Goal: Information Seeking & Learning: Learn about a topic

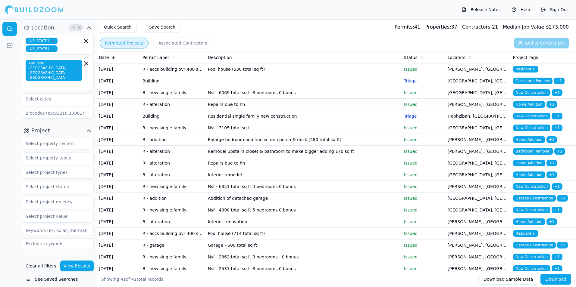
click at [243, 74] on td "Pool house (530 total sq ft)" at bounding box center [303, 70] width 196 height 12
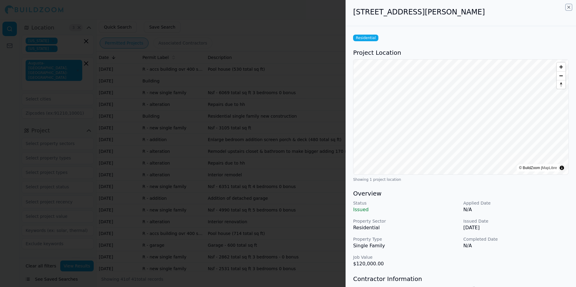
click at [568, 6] on icon "button" at bounding box center [568, 7] width 5 height 5
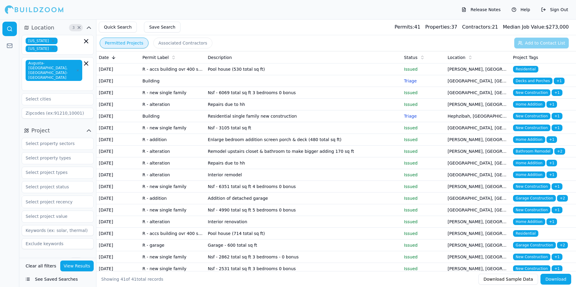
click at [165, 87] on td "Building" at bounding box center [172, 81] width 65 height 12
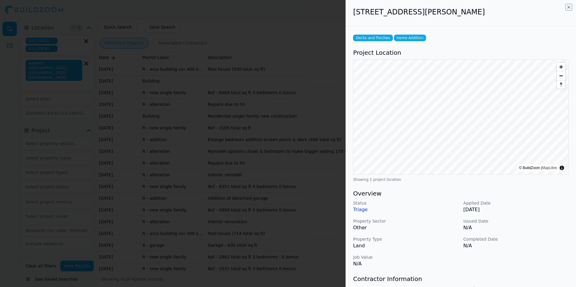
click at [568, 7] on icon "button" at bounding box center [568, 7] width 5 height 5
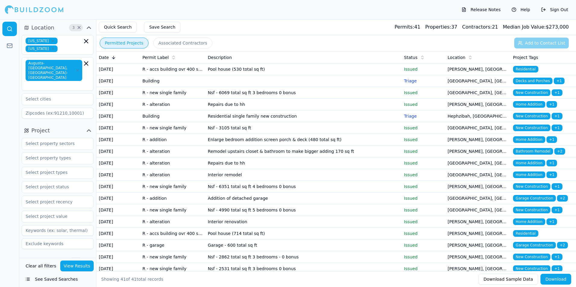
click at [183, 99] on td "R - new single family" at bounding box center [172, 93] width 65 height 12
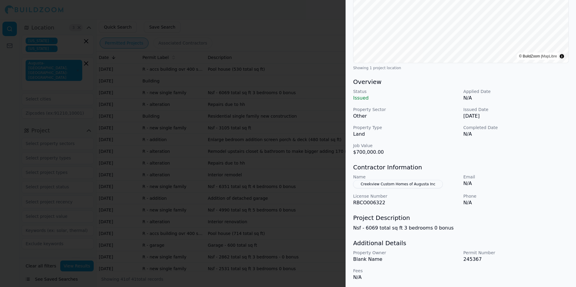
scroll to position [113, 0]
click at [418, 185] on button "Creekview Custom Homes of Augusta Inc" at bounding box center [398, 183] width 90 height 8
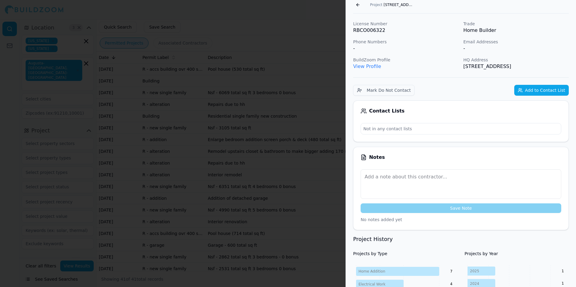
scroll to position [0, 0]
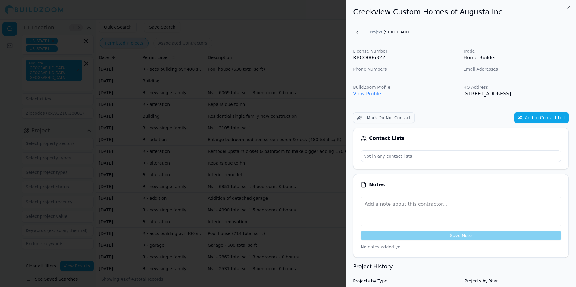
click at [525, 117] on button "Add to Contact List" at bounding box center [541, 117] width 55 height 11
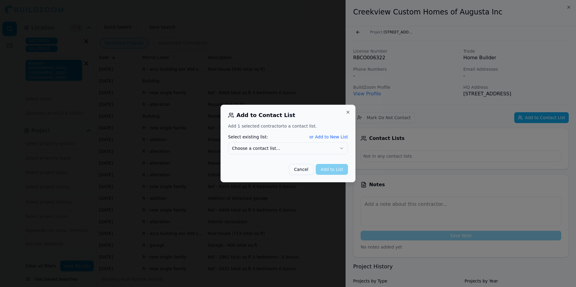
click at [325, 147] on button "Choose a contact list..." at bounding box center [288, 148] width 120 height 12
click at [335, 170] on button "Add to List" at bounding box center [332, 169] width 32 height 11
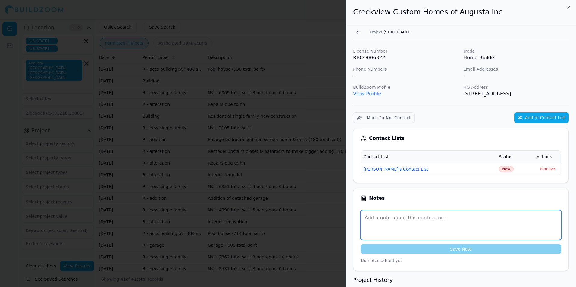
click at [396, 216] on textarea at bounding box center [461, 226] width 201 height 30
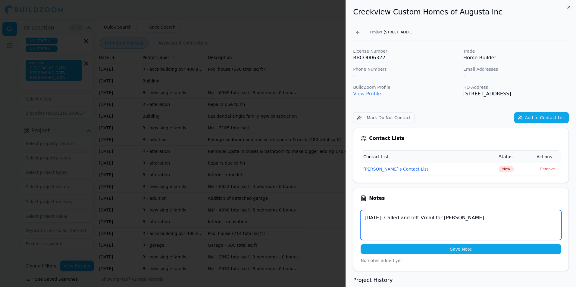
type textarea "[DATE]- Called and left Vmail for [PERSON_NAME]"
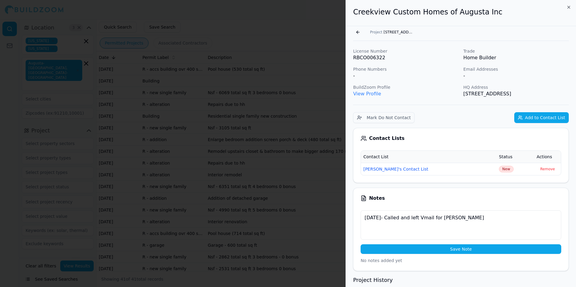
click at [488, 251] on button "Save Note" at bounding box center [461, 250] width 201 height 10
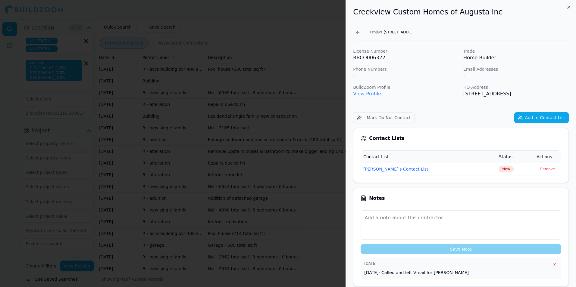
click at [463, 266] on div "[DATE] ×" at bounding box center [460, 264] width 193 height 6
click at [465, 276] on div "[DATE] × [DATE]- Called and left Vmail for [PERSON_NAME]" at bounding box center [461, 269] width 201 height 22
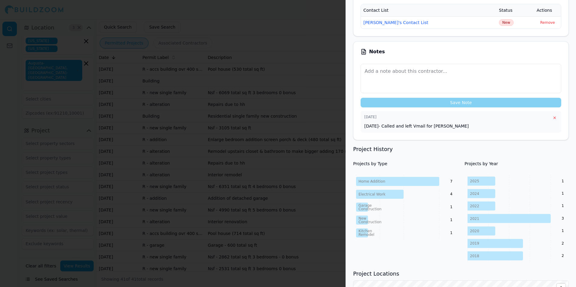
scroll to position [151, 0]
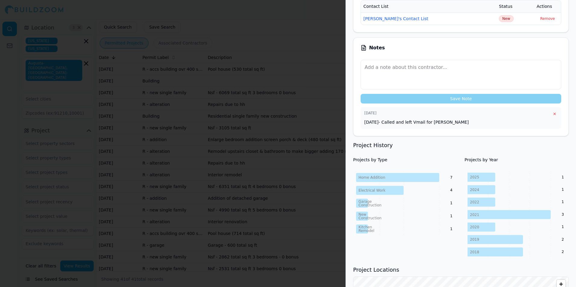
click at [388, 120] on p "[DATE]- Called and left Vmail for [PERSON_NAME]" at bounding box center [460, 122] width 193 height 6
drag, startPoint x: 388, startPoint y: 120, endPoint x: 419, endPoint y: 124, distance: 31.0
click at [419, 124] on p "[DATE]- Called and left Vmail for [PERSON_NAME]" at bounding box center [460, 122] width 193 height 6
click at [556, 113] on button "×" at bounding box center [555, 114] width 6 height 6
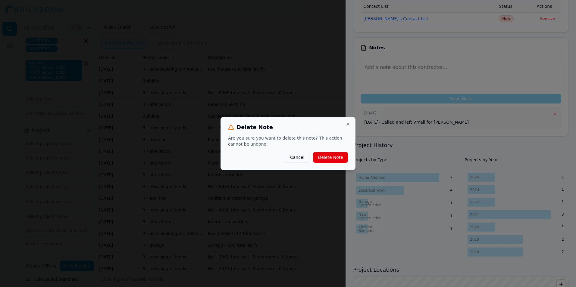
click at [329, 154] on button "Delete Note" at bounding box center [330, 157] width 35 height 11
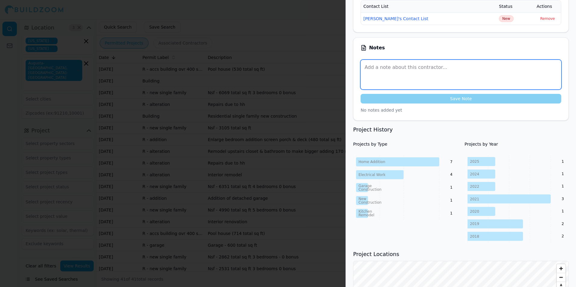
click at [384, 71] on textarea at bounding box center [461, 75] width 201 height 30
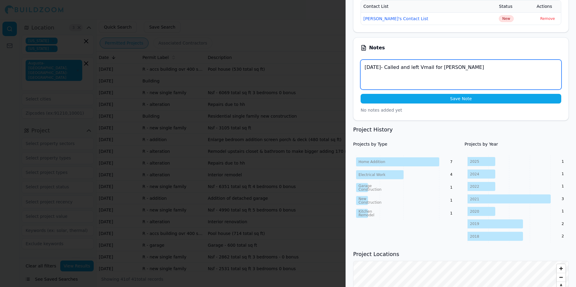
type textarea "[DATE]- Called and left Vmail for [PERSON_NAME]"
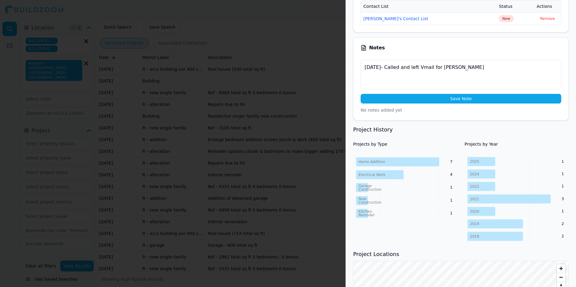
click at [486, 102] on button "Save Note" at bounding box center [461, 99] width 201 height 10
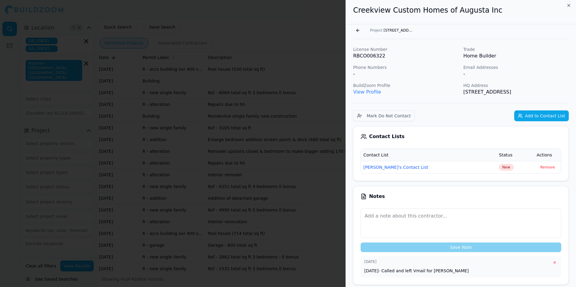
scroll to position [0, 0]
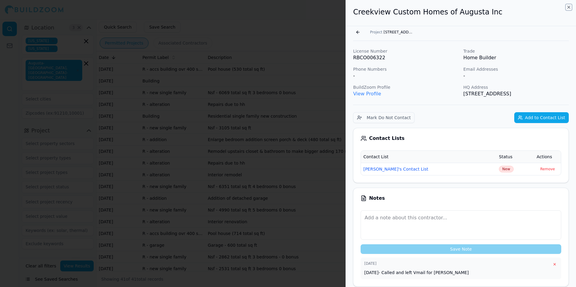
click at [569, 9] on icon "button" at bounding box center [568, 7] width 5 height 5
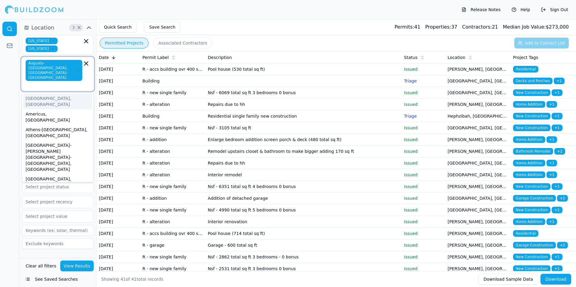
click at [72, 82] on input "text" at bounding box center [54, 85] width 55 height 6
click at [11, 96] on div at bounding box center [9, 153] width 19 height 268
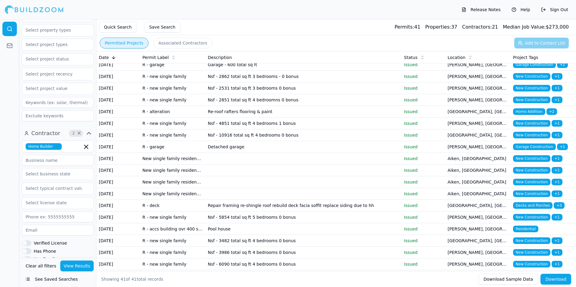
scroll to position [132, 0]
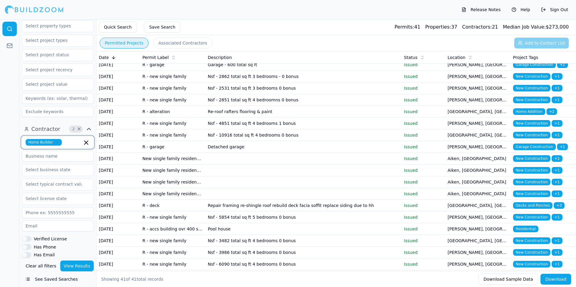
click at [68, 139] on input "text" at bounding box center [73, 142] width 18 height 7
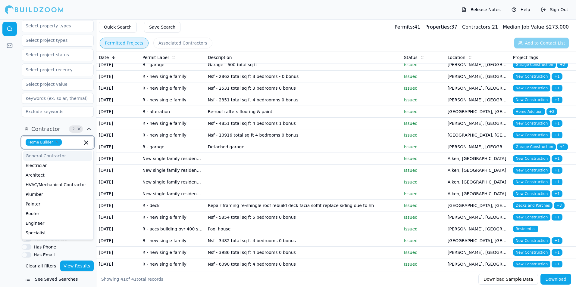
click at [51, 151] on div "General Contractor" at bounding box center [57, 156] width 69 height 10
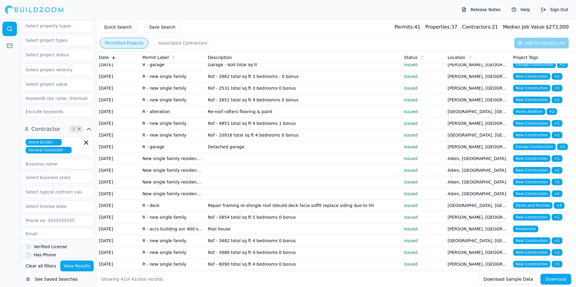
click at [70, 268] on button "View Results" at bounding box center [77, 266] width 34 height 11
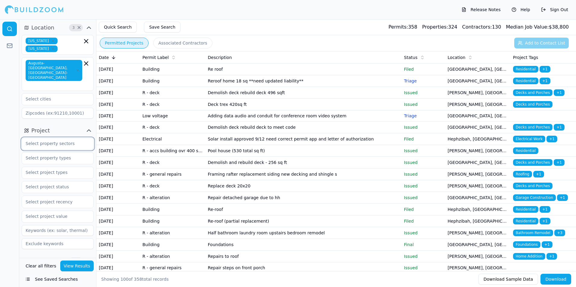
click at [68, 138] on input "text" at bounding box center [54, 143] width 64 height 11
click at [14, 162] on div at bounding box center [9, 153] width 19 height 268
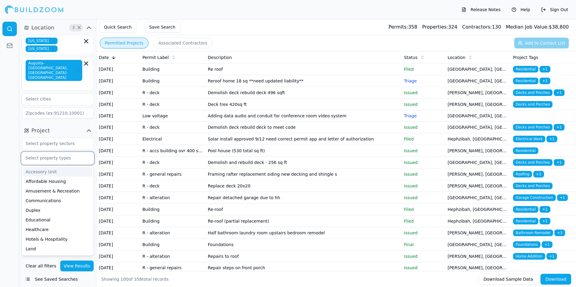
click at [39, 153] on input "text" at bounding box center [54, 158] width 64 height 11
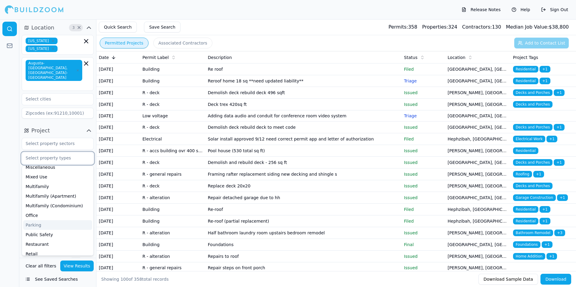
scroll to position [90, 0]
click at [41, 193] on div "Multifamily" at bounding box center [57, 198] width 69 height 10
click at [11, 192] on div at bounding box center [9, 153] width 19 height 268
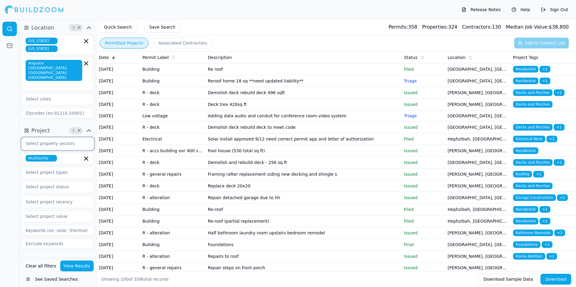
click at [57, 138] on input "text" at bounding box center [54, 143] width 64 height 11
click at [44, 153] on div "Residential" at bounding box center [57, 158] width 69 height 10
click at [8, 163] on div at bounding box center [9, 153] width 19 height 268
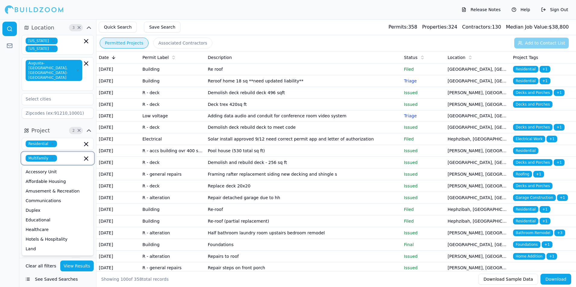
click at [68, 155] on input "text" at bounding box center [70, 158] width 23 height 7
click at [38, 206] on div "Single Family" at bounding box center [57, 211] width 69 height 10
click at [66, 163] on input "text" at bounding box center [72, 166] width 19 height 7
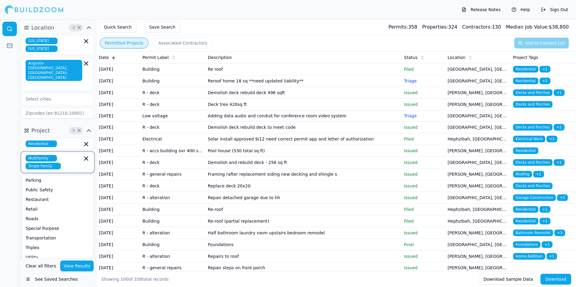
click at [70, 163] on input "text" at bounding box center [72, 166] width 19 height 7
click at [55, 165] on icon "button" at bounding box center [56, 166] width 2 height 2
click at [51, 157] on icon "button" at bounding box center [53, 159] width 4 height 4
click at [12, 162] on div at bounding box center [9, 153] width 19 height 268
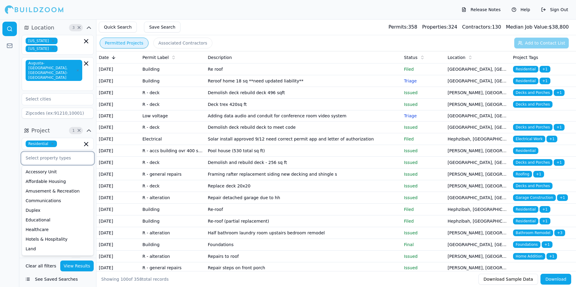
click at [55, 153] on input "text" at bounding box center [54, 158] width 64 height 11
click at [8, 189] on div at bounding box center [9, 153] width 19 height 268
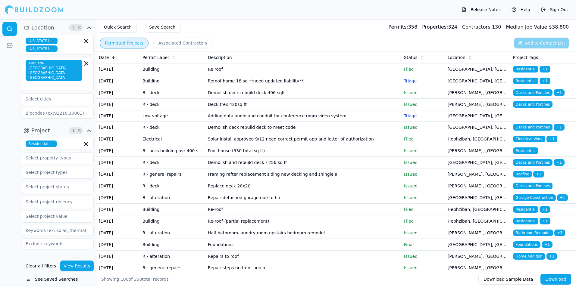
click at [32, 168] on div at bounding box center [58, 173] width 72 height 12
click at [10, 184] on div at bounding box center [9, 153] width 19 height 268
click at [35, 182] on input "text" at bounding box center [54, 187] width 64 height 11
click at [10, 213] on div at bounding box center [9, 153] width 19 height 268
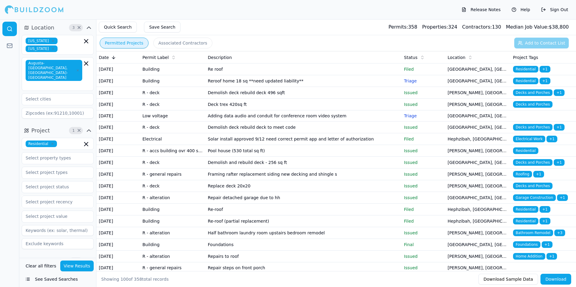
click at [48, 198] on div "Select project recency" at bounding box center [58, 202] width 72 height 13
click at [11, 220] on div at bounding box center [9, 153] width 19 height 268
click at [33, 197] on div "Select project recency" at bounding box center [58, 202] width 72 height 13
click at [13, 196] on div at bounding box center [9, 153] width 19 height 268
click at [28, 211] on input "text" at bounding box center [54, 216] width 64 height 11
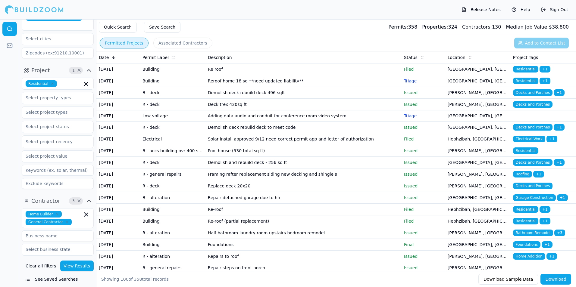
click at [14, 201] on div at bounding box center [9, 153] width 19 height 268
click at [51, 165] on input at bounding box center [58, 170] width 72 height 11
click at [49, 178] on input at bounding box center [58, 183] width 72 height 11
click at [7, 196] on div at bounding box center [9, 153] width 19 height 268
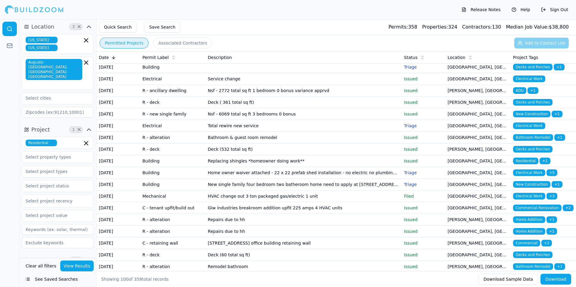
scroll to position [0, 0]
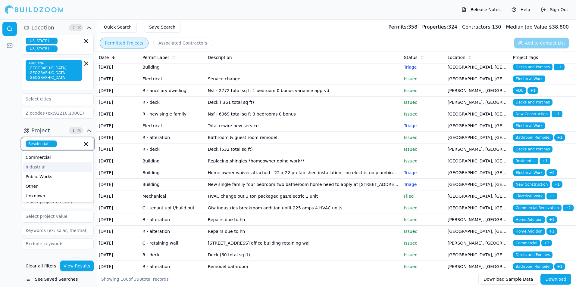
click at [67, 141] on input "text" at bounding box center [70, 144] width 23 height 7
click at [66, 141] on input "text" at bounding box center [70, 144] width 23 height 7
click at [12, 132] on div at bounding box center [9, 153] width 19 height 268
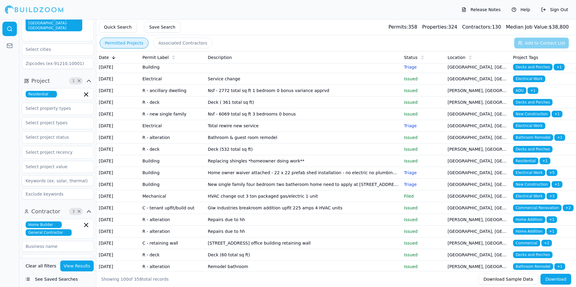
scroll to position [60, 0]
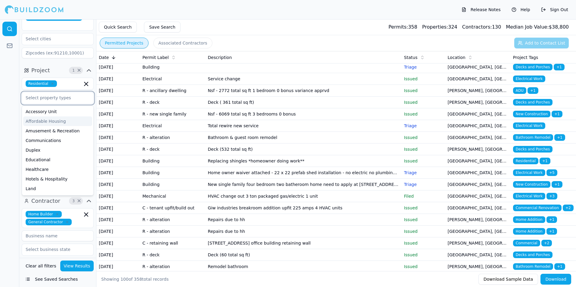
click at [57, 92] on input "text" at bounding box center [54, 97] width 64 height 11
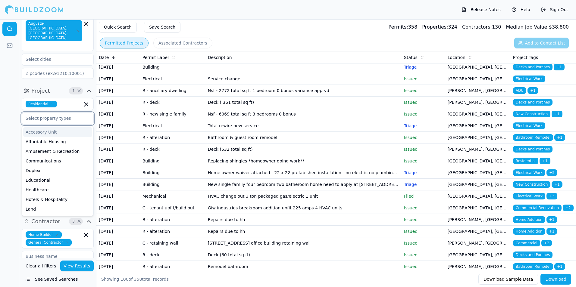
scroll to position [0, 0]
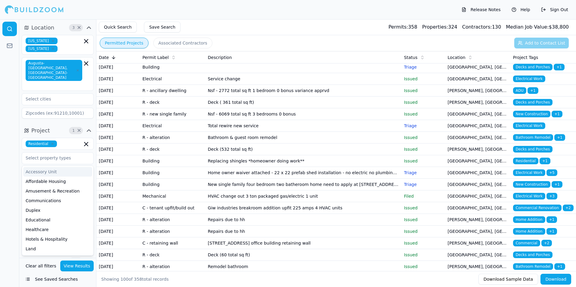
click at [7, 127] on div at bounding box center [9, 153] width 19 height 268
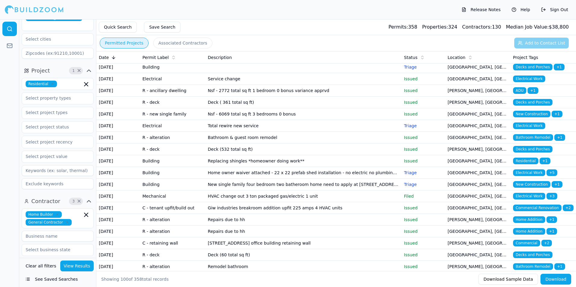
scroll to position [60, 0]
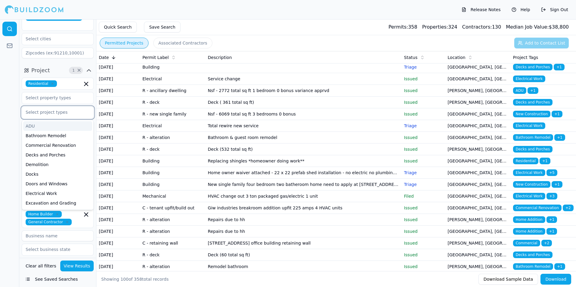
click at [52, 107] on input "text" at bounding box center [54, 112] width 64 height 11
click at [50, 121] on div "ADU" at bounding box center [57, 126] width 69 height 10
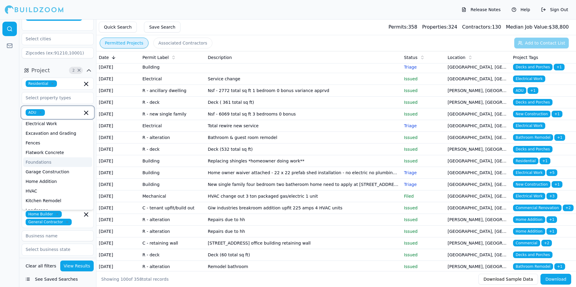
scroll to position [90, 0]
click at [47, 166] on div "Kitchen Remodel" at bounding box center [57, 171] width 69 height 10
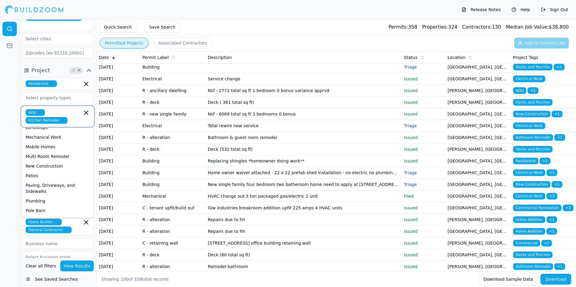
scroll to position [151, 0]
click at [45, 152] on div "New Construction" at bounding box center [57, 157] width 69 height 10
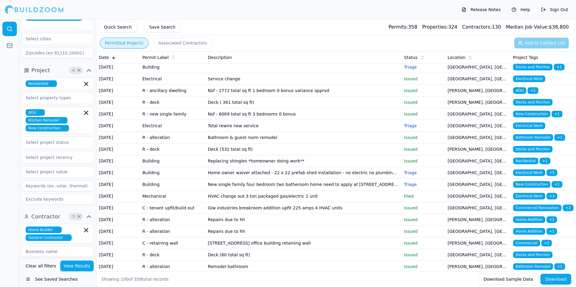
click at [13, 157] on div at bounding box center [9, 153] width 19 height 268
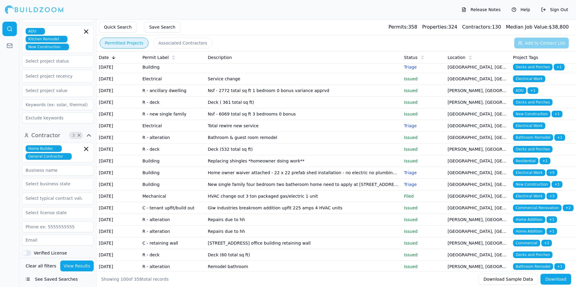
scroll to position [151, 0]
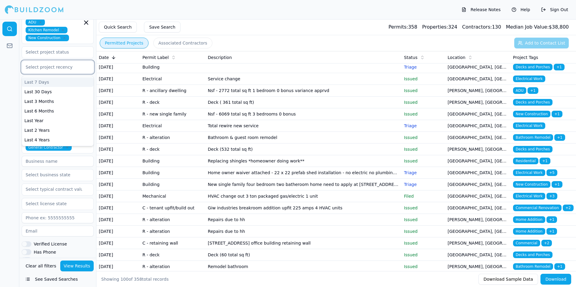
click at [49, 64] on div "Select project recency" at bounding box center [58, 67] width 64 height 7
click at [44, 106] on div "Last 6 Months" at bounding box center [57, 111] width 71 height 10
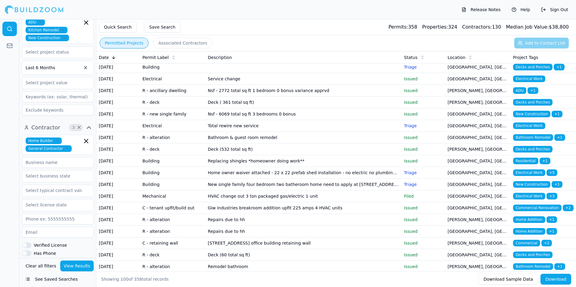
click at [13, 91] on div at bounding box center [9, 153] width 19 height 268
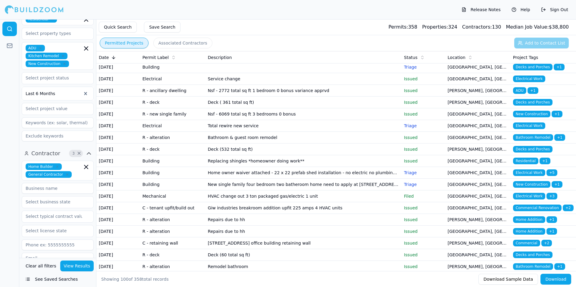
scroll to position [211, 0]
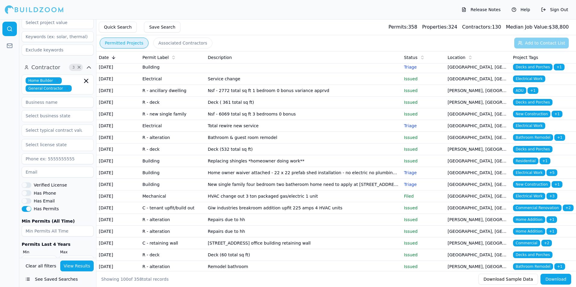
click at [77, 264] on button "View Results" at bounding box center [77, 266] width 34 height 11
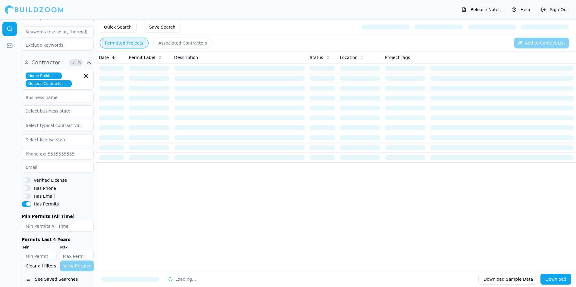
scroll to position [217, 0]
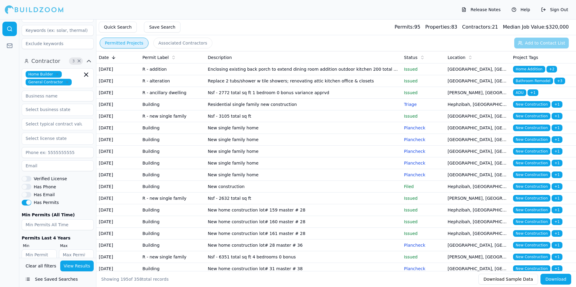
click at [160, 27] on button "Save Search" at bounding box center [162, 27] width 36 height 11
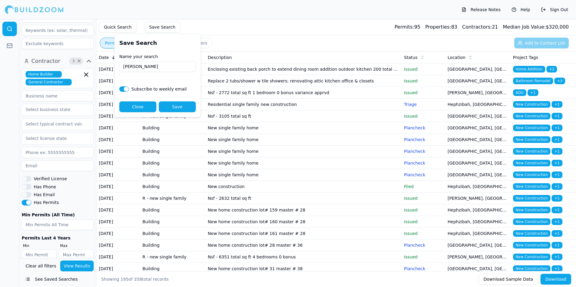
type input "[PERSON_NAME]"
click at [168, 107] on button "Save" at bounding box center [177, 107] width 37 height 11
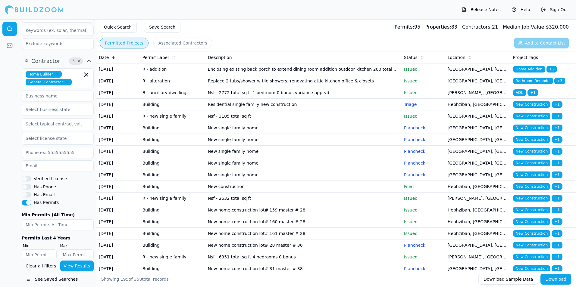
click at [53, 281] on button "See Saved Searches" at bounding box center [58, 279] width 72 height 11
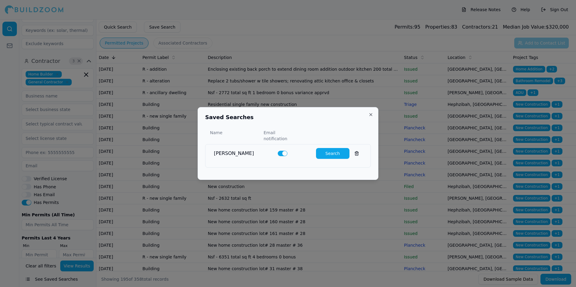
click at [371, 121] on div "Saved Searches Name Email notification [PERSON_NAME] Search Close" at bounding box center [288, 143] width 181 height 73
click at [370, 117] on button "Close" at bounding box center [370, 114] width 5 height 5
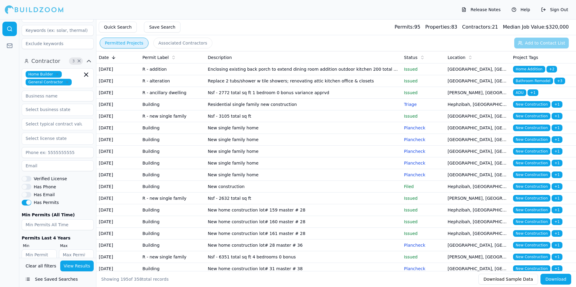
click at [178, 40] on button "Associated Contractors" at bounding box center [182, 43] width 59 height 11
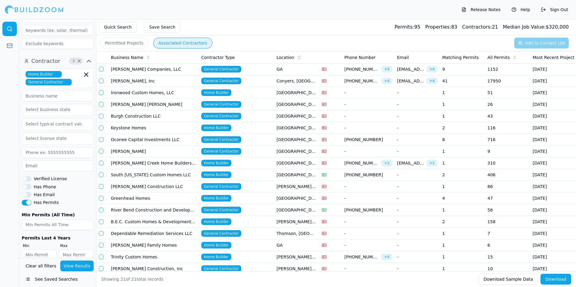
click at [116, 41] on button "Permitted Projects" at bounding box center [124, 43] width 49 height 11
click at [177, 41] on button "Associated Contractors" at bounding box center [182, 43] width 59 height 11
click at [100, 70] on button "button" at bounding box center [101, 69] width 5 height 5
click at [102, 81] on button "button" at bounding box center [101, 81] width 5 height 5
click at [102, 92] on button "button" at bounding box center [101, 92] width 5 height 5
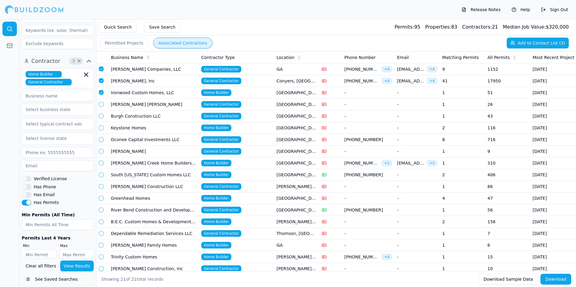
click at [102, 92] on button "button" at bounding box center [101, 92] width 5 height 5
click at [100, 83] on td at bounding box center [102, 81] width 12 height 12
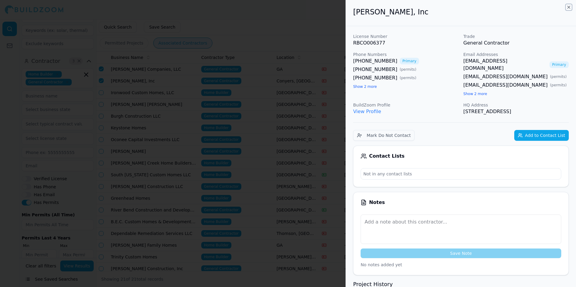
click at [569, 8] on icon "button" at bounding box center [568, 7] width 5 height 5
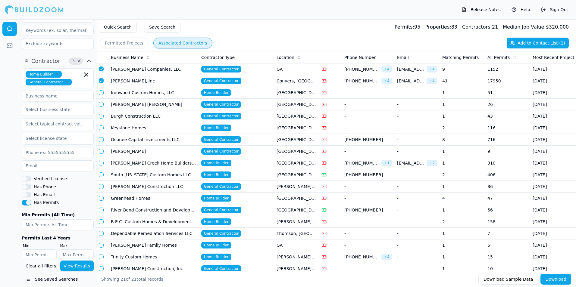
click at [101, 83] on button "button" at bounding box center [101, 80] width 5 height 5
click at [102, 70] on button "button" at bounding box center [101, 69] width 5 height 5
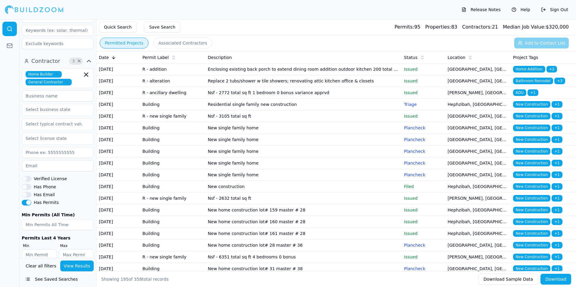
click at [125, 41] on button "Permitted Projects" at bounding box center [124, 43] width 49 height 11
click at [165, 87] on td "R - alteration" at bounding box center [172, 81] width 65 height 12
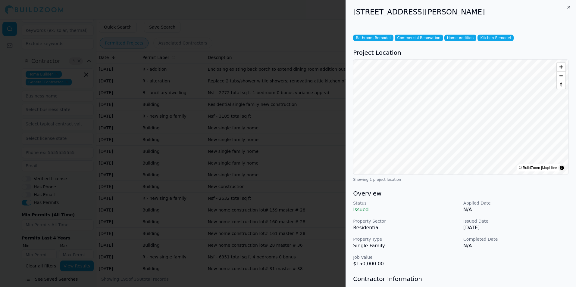
click at [567, 10] on h2 "[STREET_ADDRESS][PERSON_NAME]" at bounding box center [461, 12] width 216 height 10
click at [569, 8] on icon "button" at bounding box center [569, 7] width 2 height 2
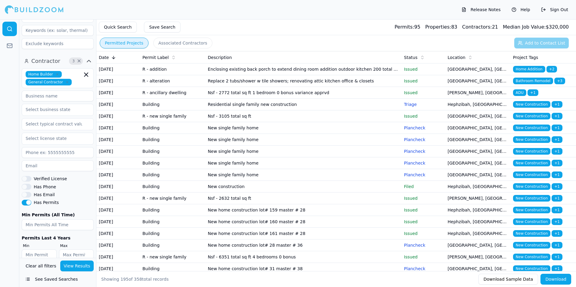
click at [239, 111] on td "Residential single family new construction" at bounding box center [303, 105] width 196 height 12
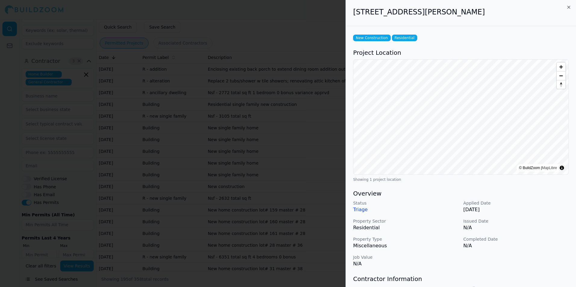
click at [361, 209] on p "Triage" at bounding box center [405, 209] width 105 height 7
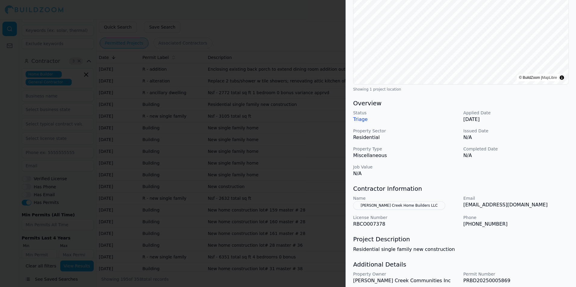
scroll to position [113, 0]
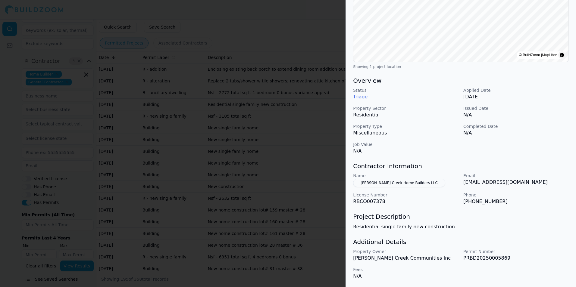
click at [403, 182] on button "[PERSON_NAME] Creek Home Builders LLC" at bounding box center [399, 183] width 92 height 8
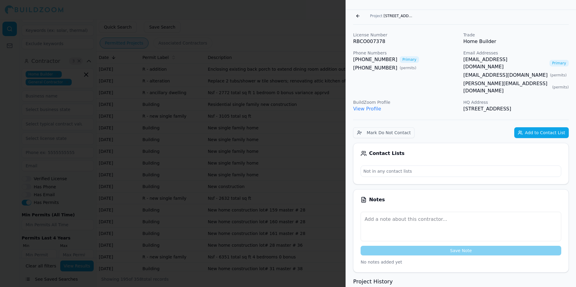
scroll to position [7, 0]
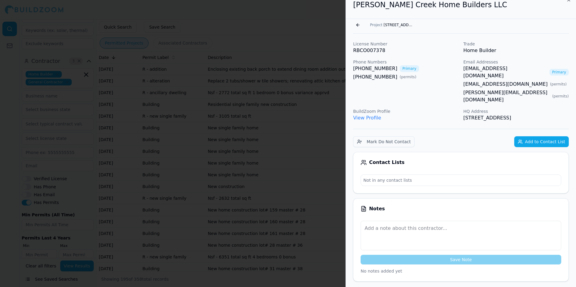
click at [355, 24] on button "Go back" at bounding box center [358, 25] width 10 height 10
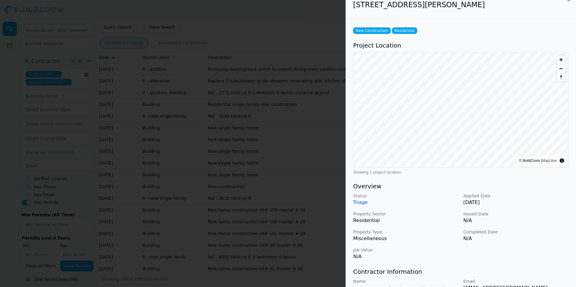
click at [336, 35] on div at bounding box center [288, 143] width 576 height 287
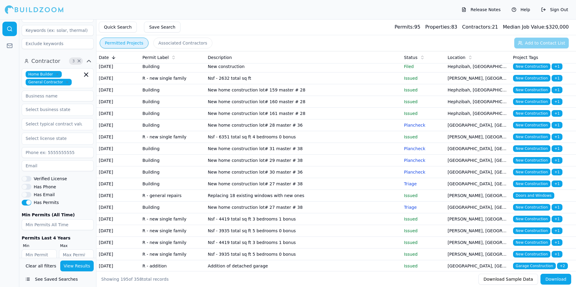
scroll to position [0, 0]
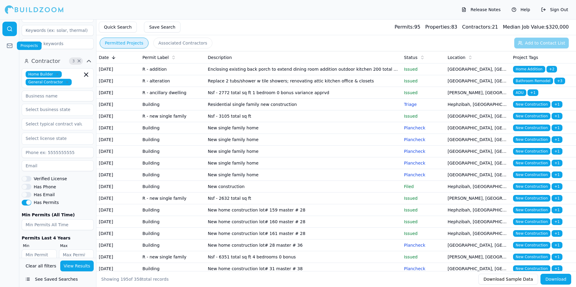
click at [9, 43] on icon at bounding box center [10, 46] width 6 height 6
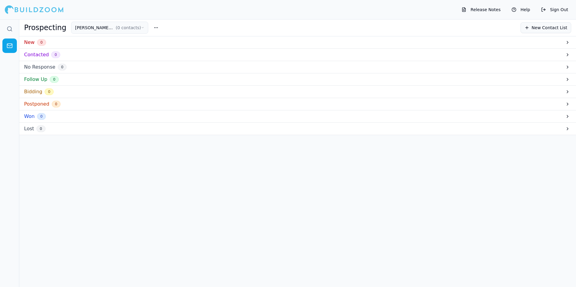
click at [141, 27] on icon "button" at bounding box center [142, 27] width 3 height 5
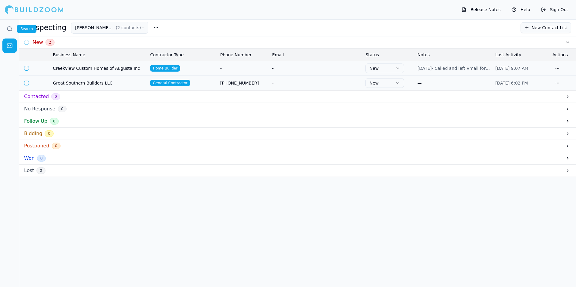
click at [10, 31] on icon at bounding box center [10, 29] width 6 height 6
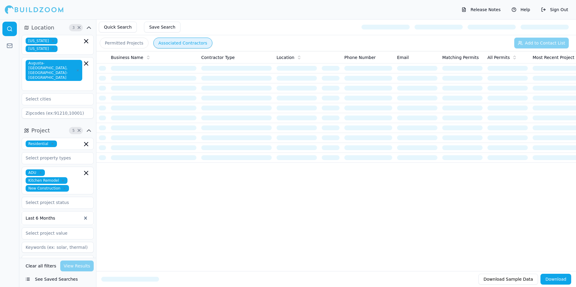
click at [192, 44] on button "Associated Contractors" at bounding box center [182, 43] width 59 height 11
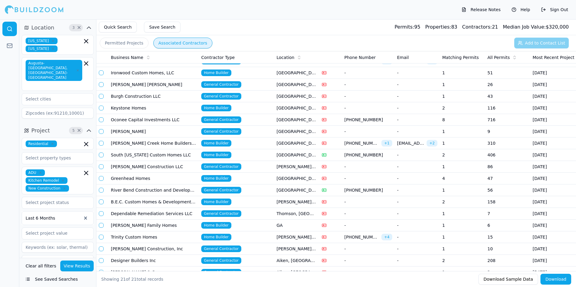
scroll to position [30, 0]
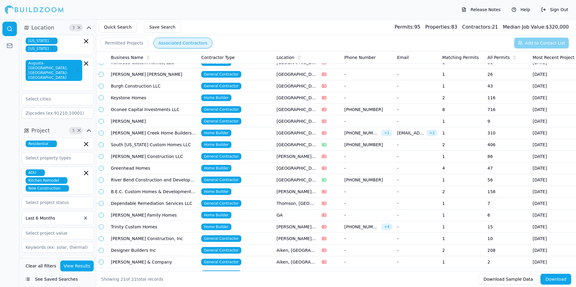
click at [149, 134] on td "[PERSON_NAME] Creek Home Builders LLC" at bounding box center [153, 133] width 90 height 12
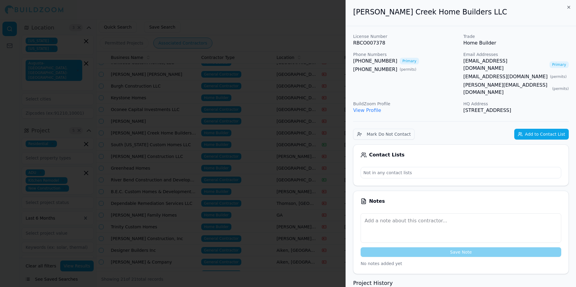
click at [189, 147] on div at bounding box center [288, 143] width 576 height 287
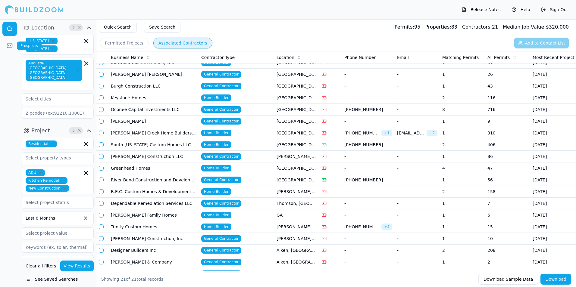
click at [11, 48] on icon at bounding box center [10, 46] width 6 height 6
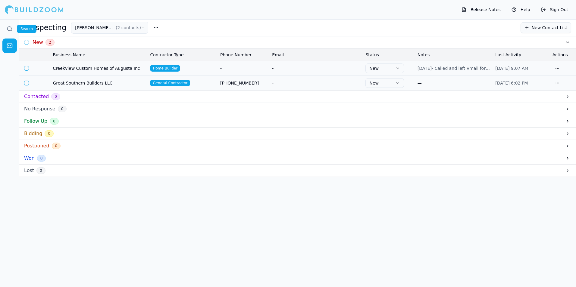
click at [8, 30] on circle at bounding box center [10, 29] width 4 height 4
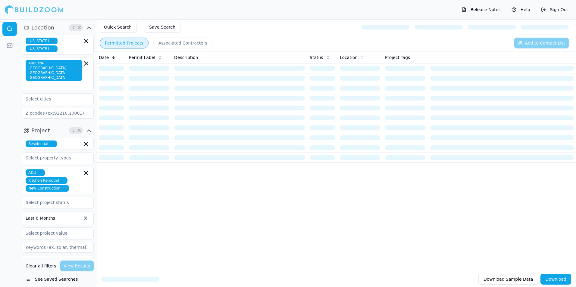
click at [123, 42] on button "Permitted Projects" at bounding box center [124, 43] width 49 height 11
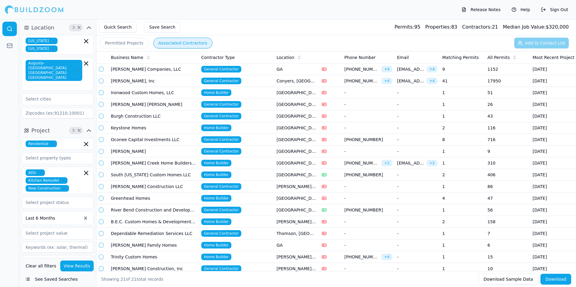
click at [193, 45] on button "Associated Contractors" at bounding box center [182, 43] width 59 height 11
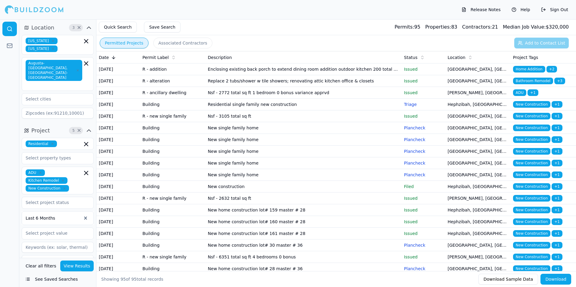
click at [127, 42] on button "Permitted Projects" at bounding box center [124, 43] width 49 height 11
click at [272, 73] on td "Enclosing existing back porch to extend dining room addition outdoor kitchen 20…" at bounding box center [303, 70] width 196 height 12
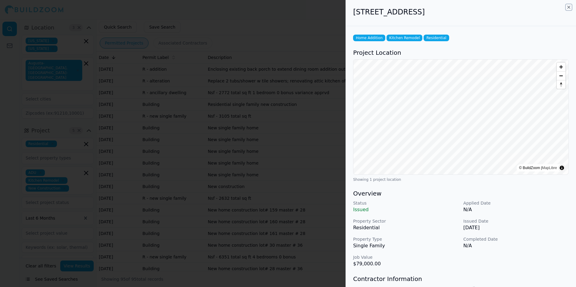
click at [568, 8] on icon "button" at bounding box center [568, 7] width 5 height 5
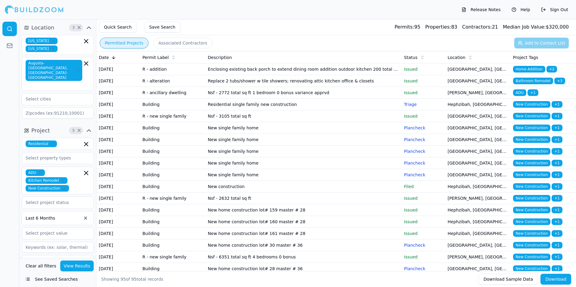
click at [242, 72] on td "Enclosing existing back porch to extend dining room addition outdoor kitchen 20…" at bounding box center [303, 70] width 196 height 12
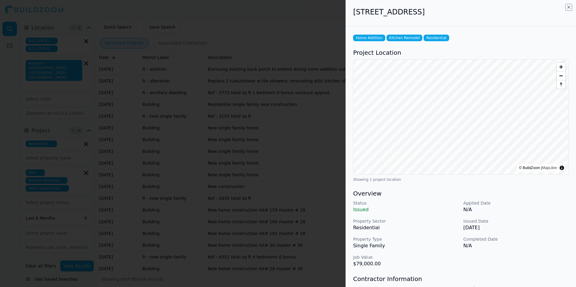
click at [570, 8] on icon "button" at bounding box center [568, 7] width 5 height 5
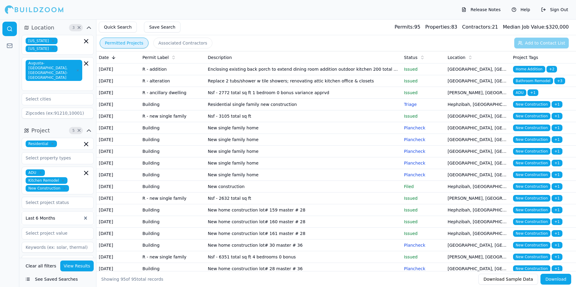
click at [111, 57] on icon at bounding box center [113, 57] width 5 height 5
click at [112, 58] on icon at bounding box center [113, 57] width 5 height 5
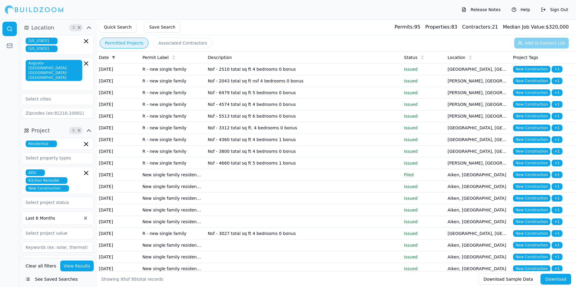
click at [114, 58] on icon at bounding box center [114, 57] width 0 height 3
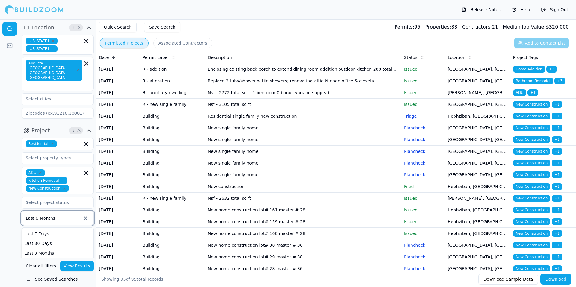
click at [70, 215] on div at bounding box center [54, 218] width 56 height 6
click at [51, 239] on div "Last 30 Days" at bounding box center [57, 244] width 71 height 10
click at [74, 266] on button "View Results" at bounding box center [77, 266] width 34 height 11
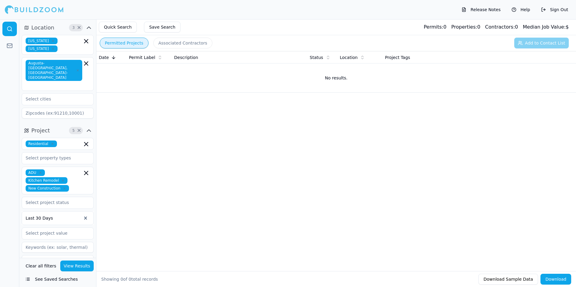
click at [80, 268] on button "View Results" at bounding box center [77, 266] width 34 height 11
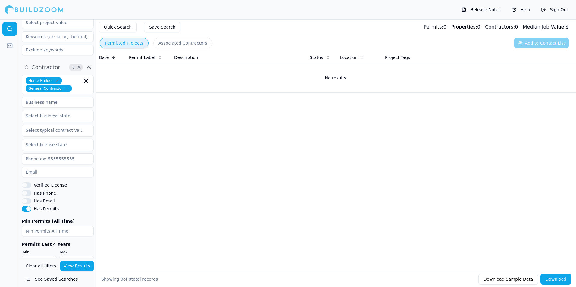
scroll to position [217, 0]
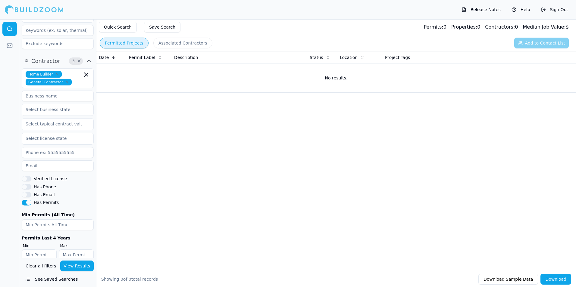
click at [28, 200] on button "Has Permits" at bounding box center [27, 202] width 10 height 5
click at [78, 268] on button "View Results" at bounding box center [77, 266] width 34 height 11
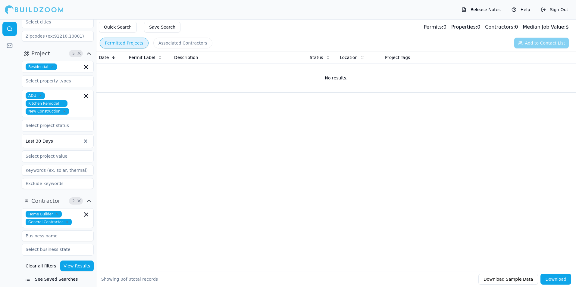
scroll to position [67, 0]
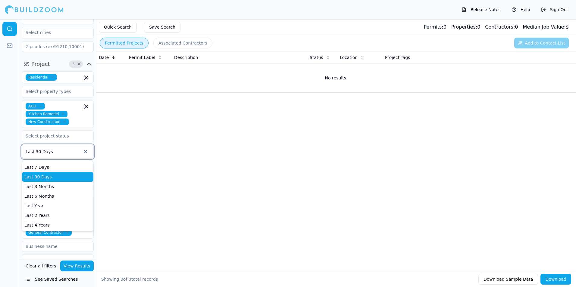
click at [68, 149] on div at bounding box center [54, 152] width 56 height 6
click at [49, 182] on div "Last 3 Months" at bounding box center [57, 187] width 71 height 10
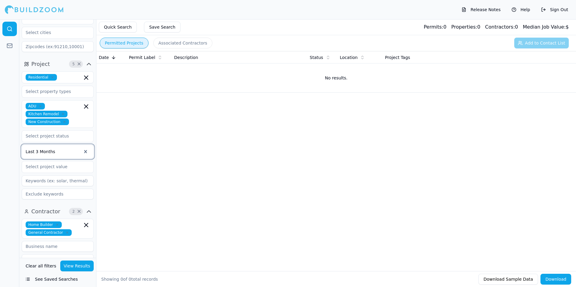
click at [75, 266] on button "View Results" at bounding box center [77, 266] width 34 height 11
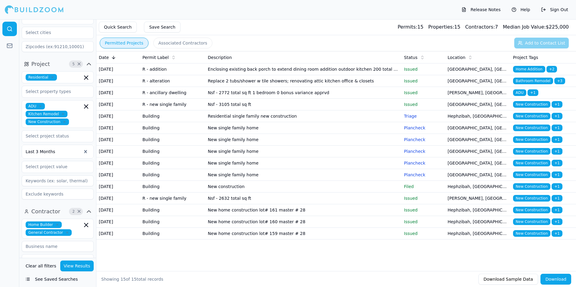
click at [284, 70] on td "Enclosing existing back porch to extend dining room addition outdoor kitchen 20…" at bounding box center [303, 70] width 196 height 12
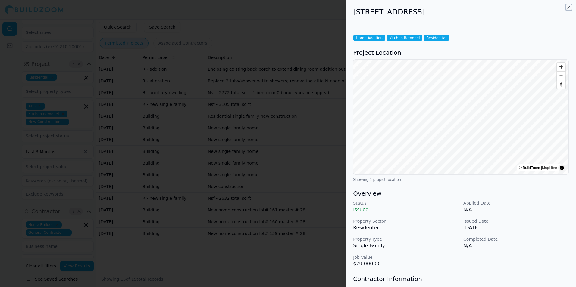
click at [569, 6] on icon "button" at bounding box center [568, 7] width 5 height 5
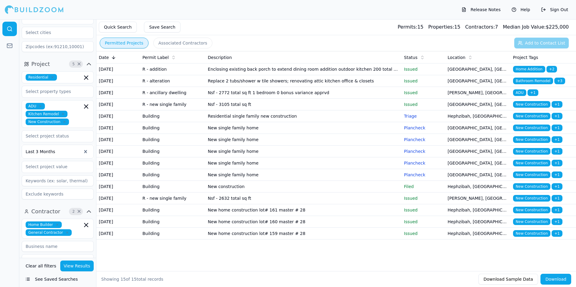
click at [254, 87] on td "Replace 2 tubs/shower w tile showers; renovating attic kitchen office & closets" at bounding box center [303, 81] width 196 height 12
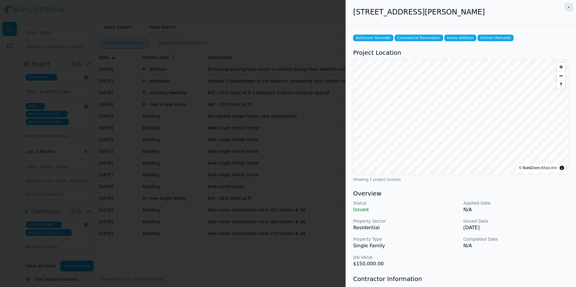
click at [569, 8] on icon "button" at bounding box center [568, 7] width 5 height 5
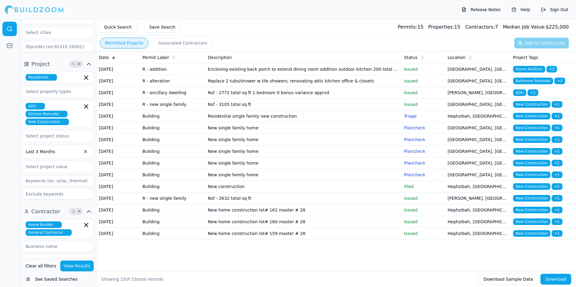
click at [232, 111] on td "Nsf - 3105 total sq ft" at bounding box center [303, 105] width 196 height 12
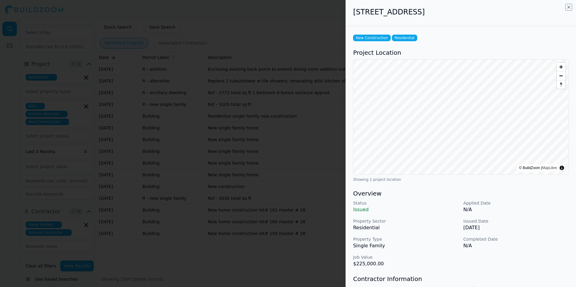
click at [568, 8] on icon "button" at bounding box center [569, 7] width 2 height 2
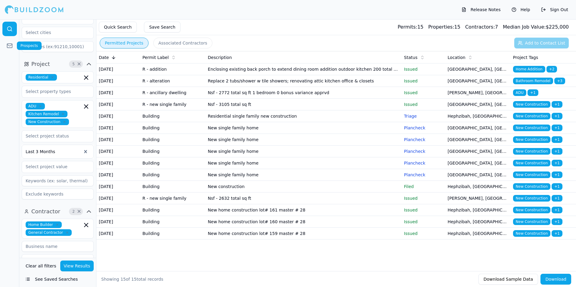
click at [11, 44] on rect at bounding box center [9, 46] width 5 height 4
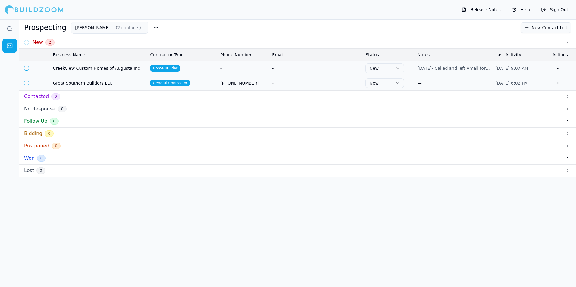
click at [311, 72] on td "-" at bounding box center [316, 68] width 93 height 15
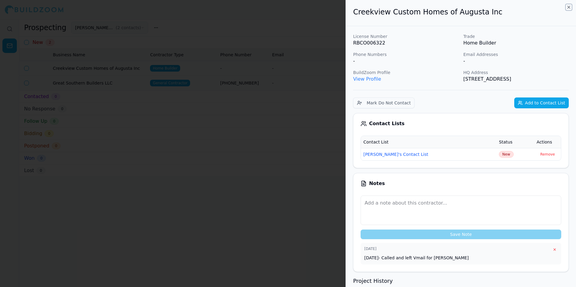
click at [569, 7] on icon "button" at bounding box center [568, 7] width 5 height 5
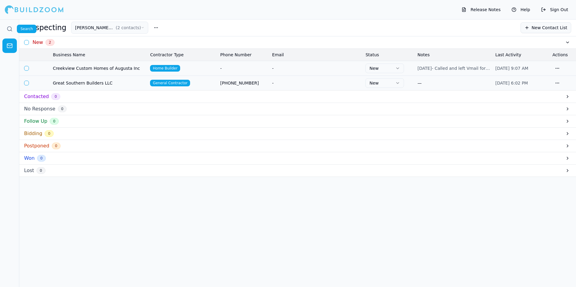
click at [12, 29] on icon at bounding box center [10, 29] width 6 height 6
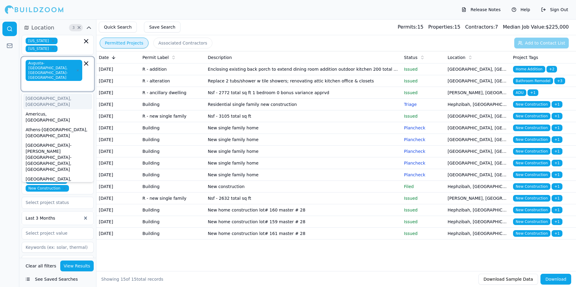
click at [69, 82] on input "text" at bounding box center [54, 85] width 55 height 6
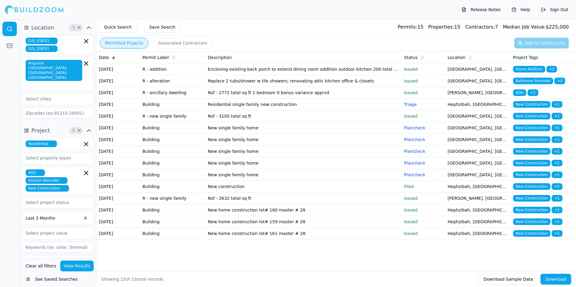
click at [81, 79] on div "Augusta-[GEOGRAPHIC_DATA], [GEOGRAPHIC_DATA]-[GEOGRAPHIC_DATA]" at bounding box center [58, 74] width 72 height 34
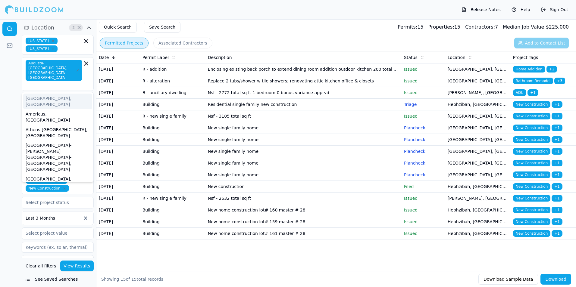
click at [81, 79] on div "Augusta-[GEOGRAPHIC_DATA], [GEOGRAPHIC_DATA]-[GEOGRAPHIC_DATA]" at bounding box center [58, 74] width 72 height 34
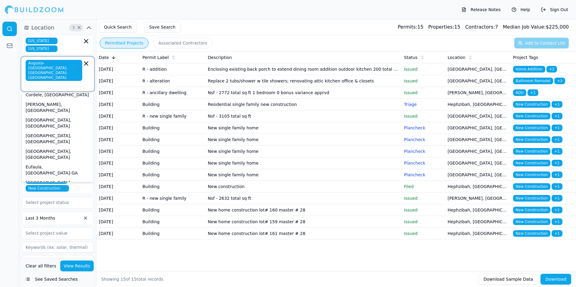
scroll to position [301, 0]
click at [16, 107] on div at bounding box center [9, 153] width 19 height 268
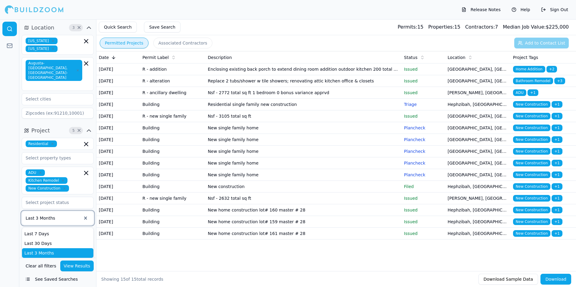
click at [49, 215] on div "Last 3 Months" at bounding box center [54, 218] width 56 height 7
click at [86, 171] on icon "button" at bounding box center [86, 173] width 4 height 4
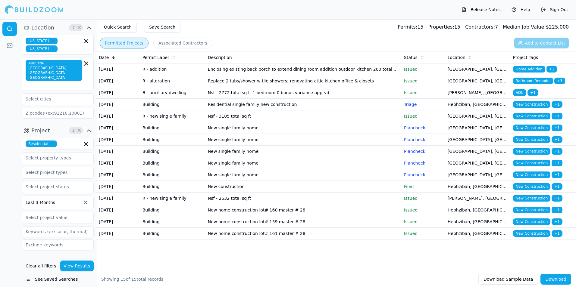
click at [15, 160] on div at bounding box center [9, 153] width 19 height 268
click at [75, 266] on button "View Results" at bounding box center [77, 266] width 34 height 11
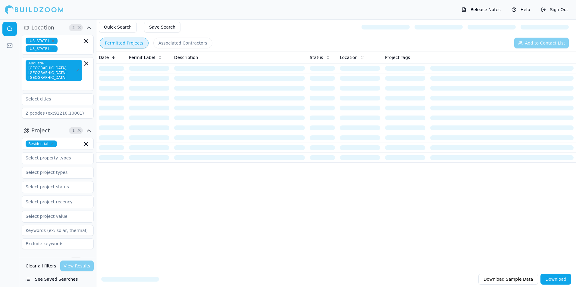
click at [75, 267] on div "Clear all filters View Results" at bounding box center [58, 266] width 72 height 11
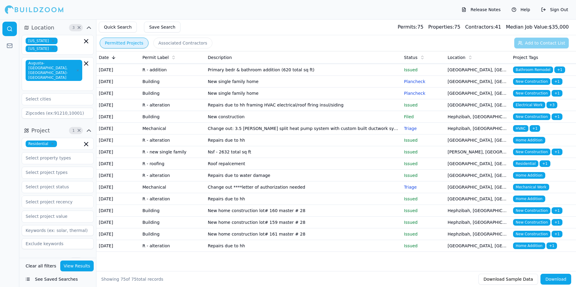
scroll to position [996, 0]
click at [28, 10] on div at bounding box center [34, 10] width 59 height 12
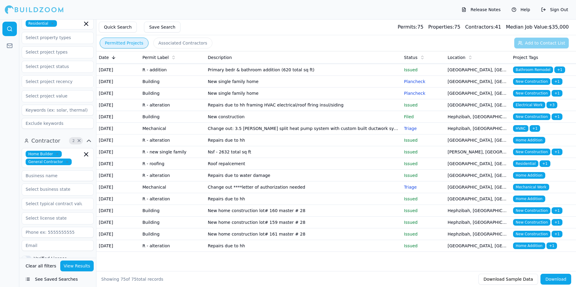
scroll to position [90, 0]
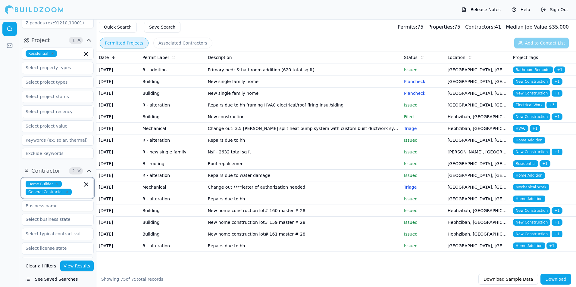
click at [86, 183] on icon "button" at bounding box center [86, 185] width 4 height 4
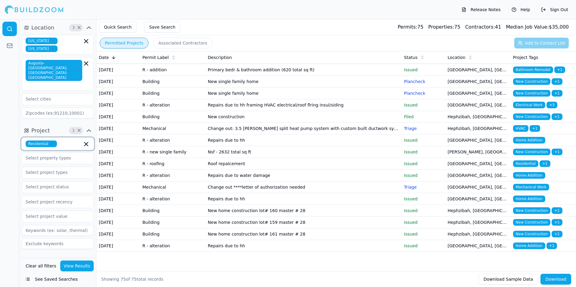
click at [86, 142] on icon "button" at bounding box center [86, 144] width 4 height 4
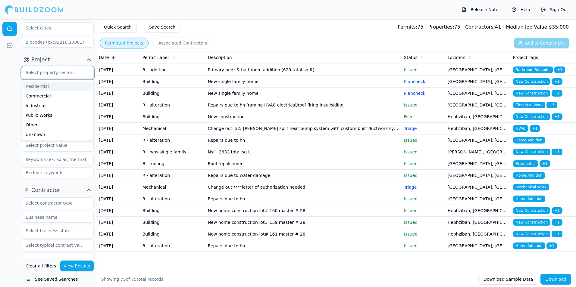
scroll to position [90, 0]
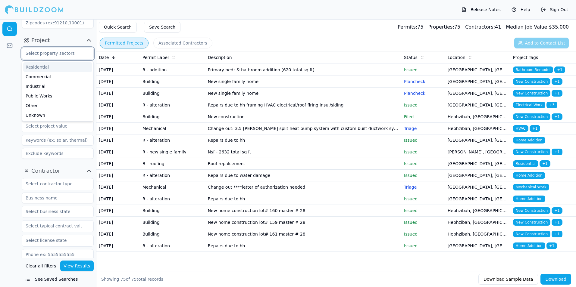
click at [48, 62] on div "Residential" at bounding box center [57, 67] width 69 height 10
click at [15, 59] on div at bounding box center [9, 153] width 19 height 268
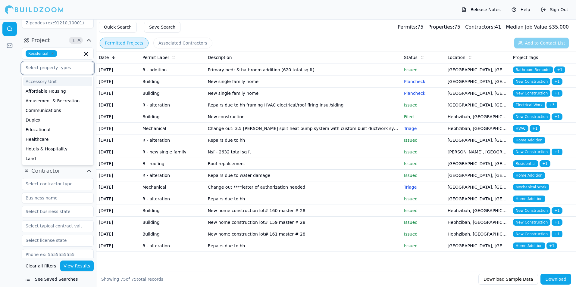
click at [66, 62] on input "text" at bounding box center [54, 67] width 64 height 11
click at [50, 116] on div "Single Family" at bounding box center [57, 121] width 69 height 10
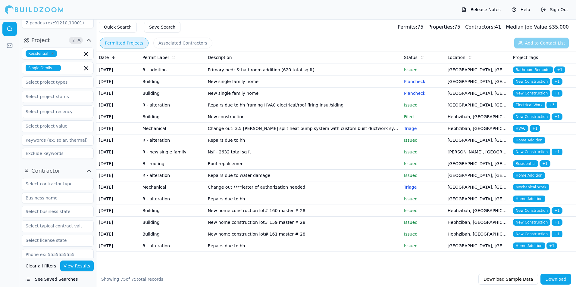
click at [78, 270] on button "View Results" at bounding box center [77, 266] width 34 height 11
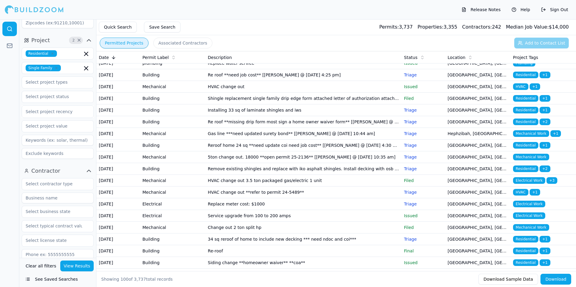
scroll to position [723, 0]
click at [55, 66] on icon "button" at bounding box center [57, 68] width 4 height 4
click at [15, 68] on div at bounding box center [9, 153] width 19 height 268
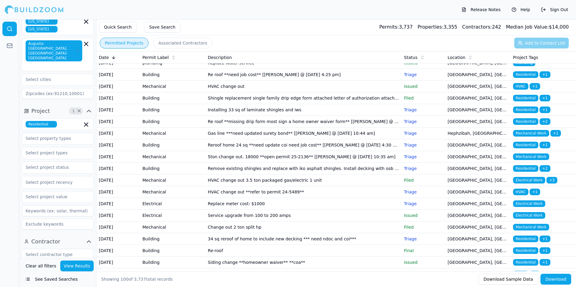
scroll to position [30, 0]
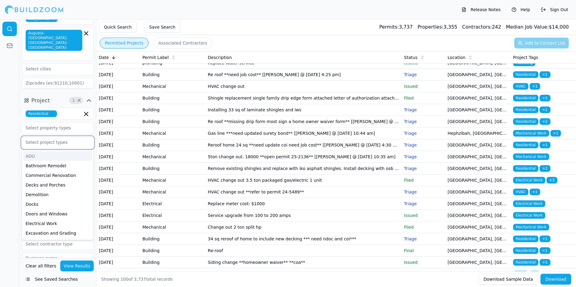
click at [58, 137] on input "text" at bounding box center [54, 142] width 64 height 11
click at [28, 152] on div "ADU" at bounding box center [57, 157] width 69 height 10
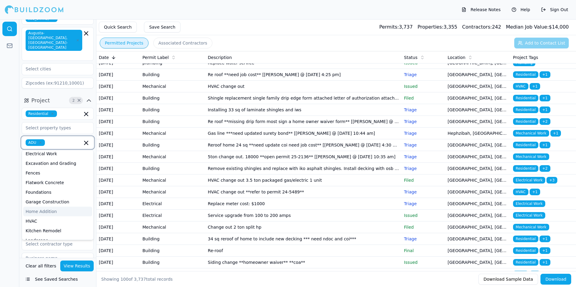
scroll to position [90, 0]
click at [48, 196] on div "Kitchen Remodel" at bounding box center [57, 201] width 69 height 10
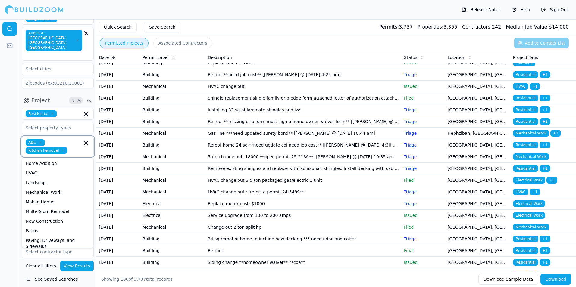
scroll to position [121, 0]
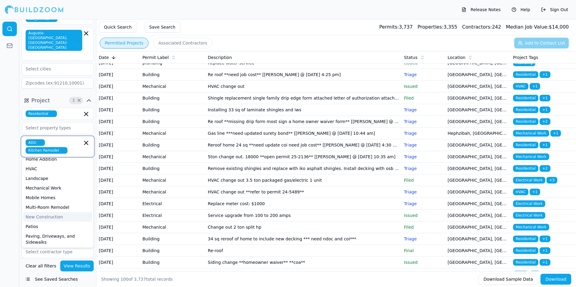
click at [49, 212] on div "New Construction" at bounding box center [57, 217] width 69 height 10
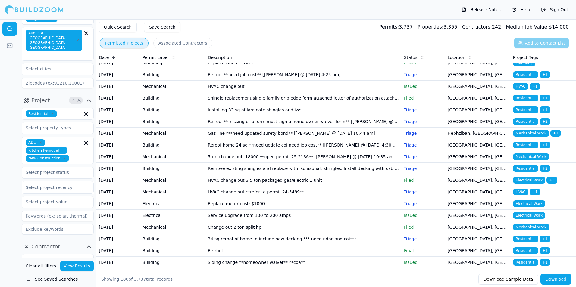
click at [15, 176] on div at bounding box center [9, 153] width 19 height 268
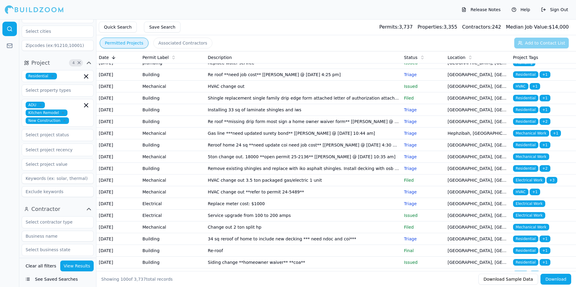
scroll to position [121, 0]
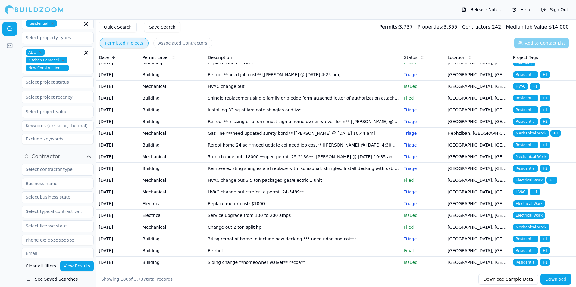
click at [48, 94] on div at bounding box center [58, 97] width 64 height 6
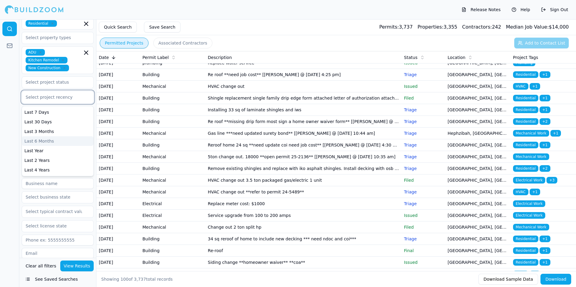
click at [44, 136] on div "Last 6 Months" at bounding box center [57, 141] width 71 height 10
click at [11, 117] on div at bounding box center [9, 153] width 19 height 268
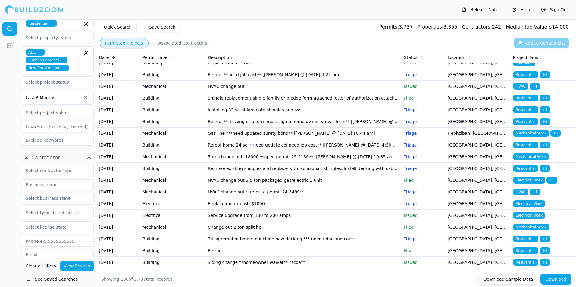
click at [46, 281] on button "See Saved Searches" at bounding box center [58, 279] width 72 height 11
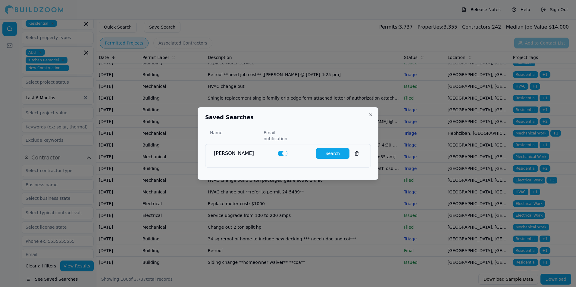
click at [326, 153] on button "Search" at bounding box center [332, 153] width 33 height 11
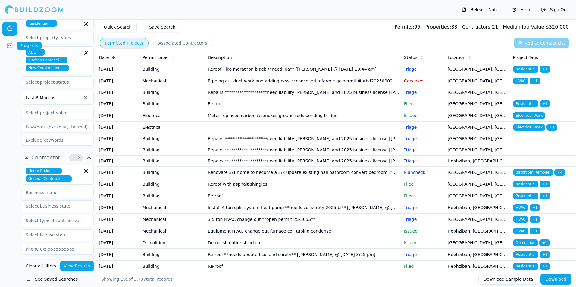
click at [12, 48] on icon at bounding box center [10, 46] width 6 height 6
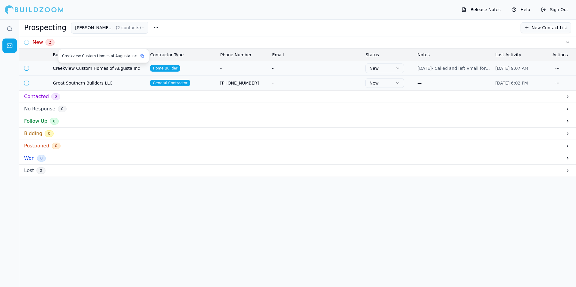
click at [120, 69] on span "Creekview Custom Homes of Augusta Inc" at bounding box center [99, 68] width 92 height 6
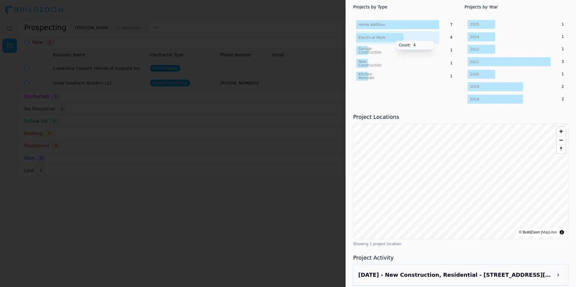
scroll to position [294, 0]
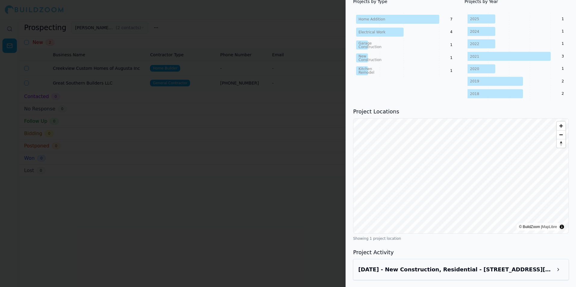
click at [442, 268] on h3 "[DATE] - New Construction, Residential - [STREET_ADDRESS][PERSON_NAME]" at bounding box center [455, 270] width 195 height 8
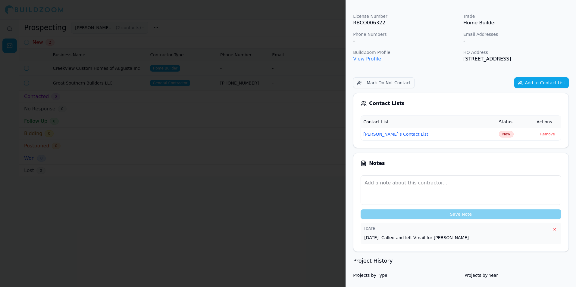
scroll to position [0, 0]
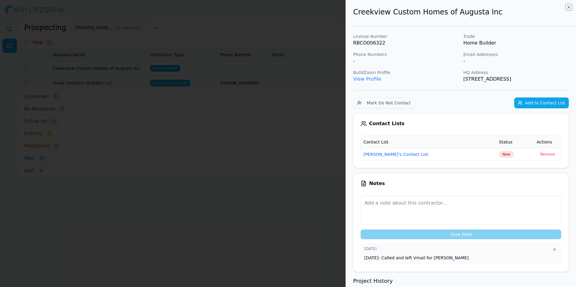
click at [567, 7] on icon "button" at bounding box center [568, 7] width 5 height 5
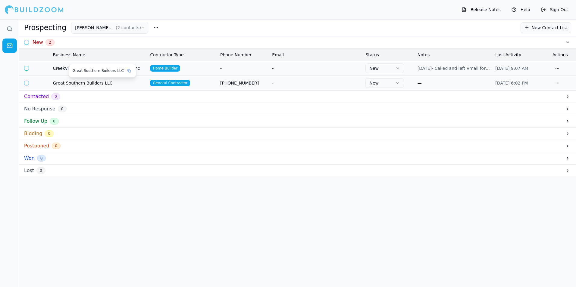
click at [100, 83] on span "Great Southern Builders LLC" at bounding box center [99, 83] width 92 height 6
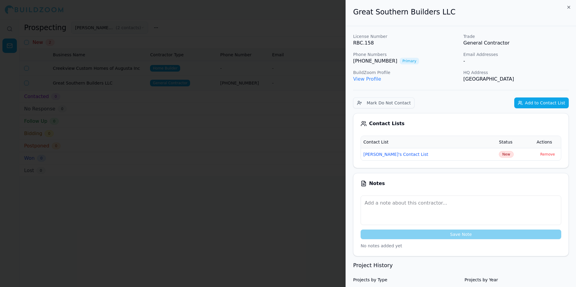
click at [370, 77] on link "View Profile" at bounding box center [367, 79] width 28 height 6
click at [567, 7] on icon "button" at bounding box center [568, 7] width 5 height 5
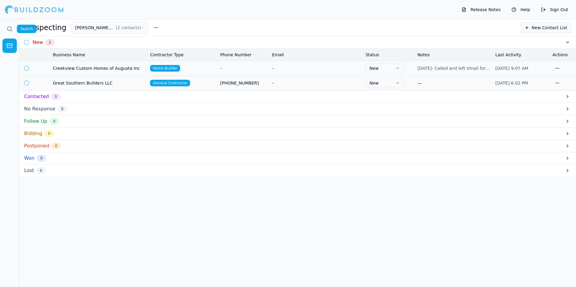
click at [12, 29] on icon at bounding box center [10, 29] width 6 height 6
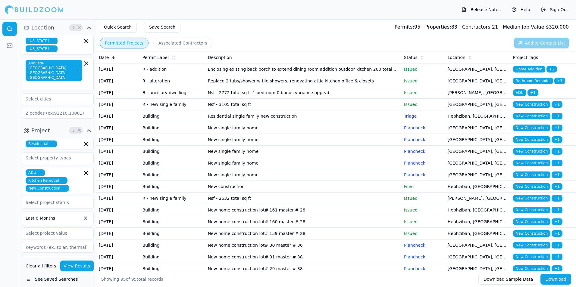
click at [65, 126] on button "Project 5 ×" at bounding box center [58, 131] width 72 height 10
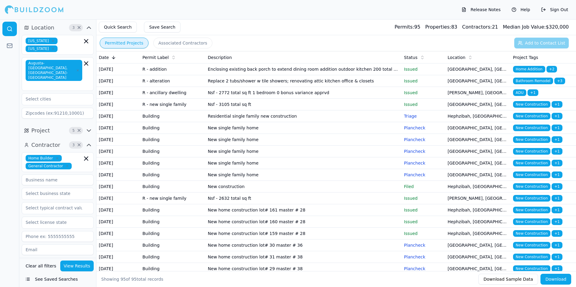
click at [65, 126] on button "Project 5 ×" at bounding box center [58, 131] width 72 height 10
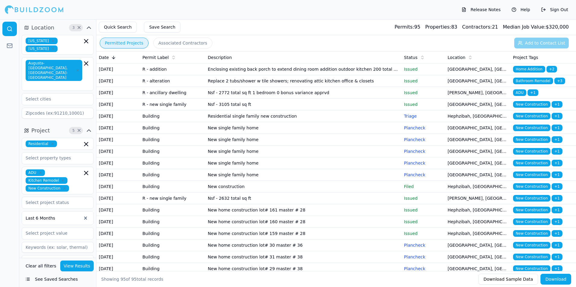
click at [79, 129] on span "×" at bounding box center [79, 130] width 5 height 3
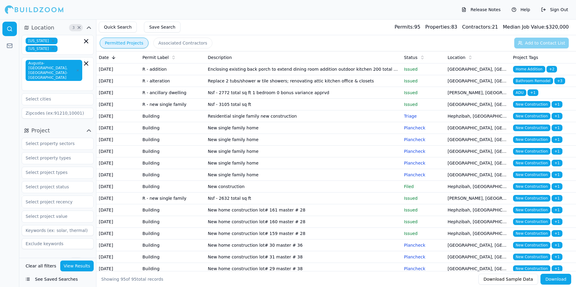
click at [66, 126] on button "Project" at bounding box center [58, 131] width 72 height 10
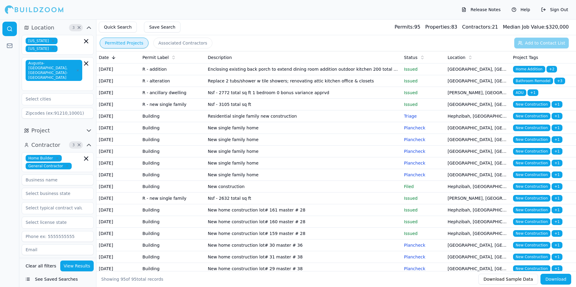
click at [66, 126] on button "Project" at bounding box center [58, 131] width 72 height 10
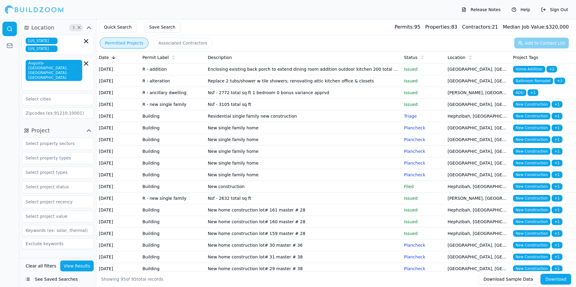
click at [66, 126] on button "Project" at bounding box center [58, 131] width 72 height 10
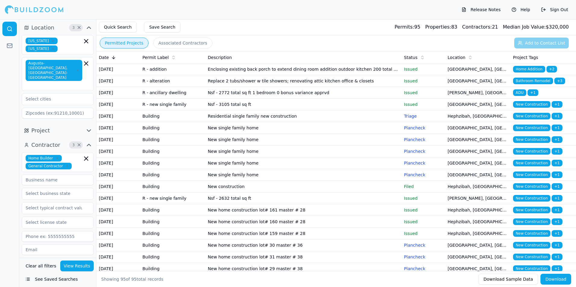
click at [14, 153] on div at bounding box center [9, 153] width 19 height 268
click at [13, 211] on div at bounding box center [9, 153] width 19 height 268
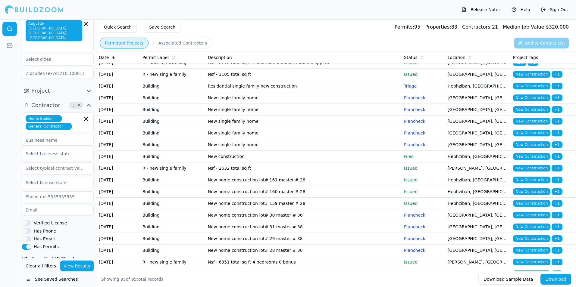
scroll to position [24, 0]
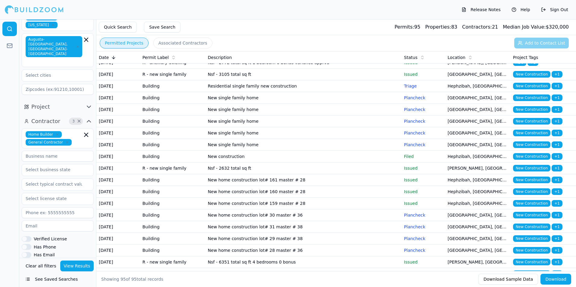
click at [78, 264] on button "View Results" at bounding box center [77, 266] width 34 height 11
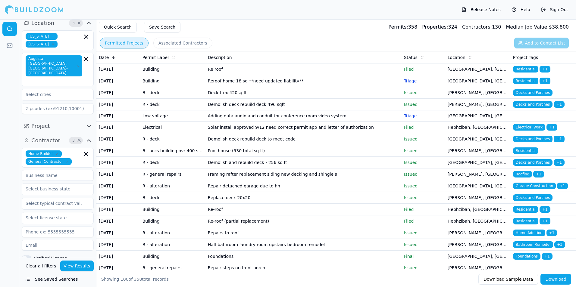
scroll to position [0, 0]
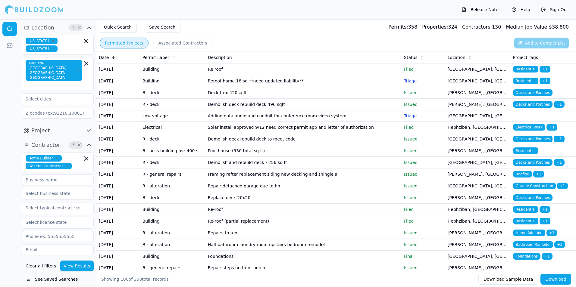
click at [89, 127] on icon "button" at bounding box center [88, 130] width 7 height 7
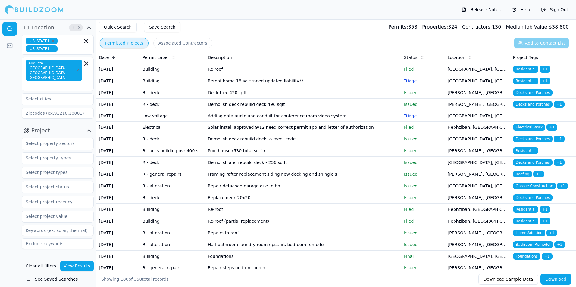
scroll to position [30, 0]
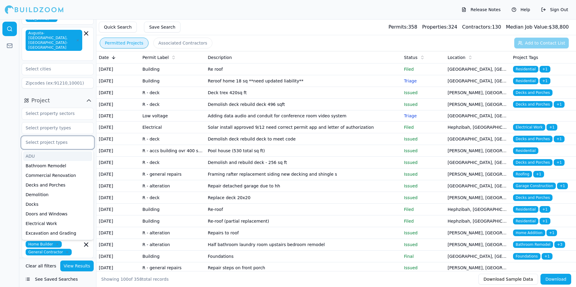
click at [54, 137] on input "text" at bounding box center [54, 142] width 64 height 11
click at [46, 152] on div "ADU" at bounding box center [57, 157] width 69 height 10
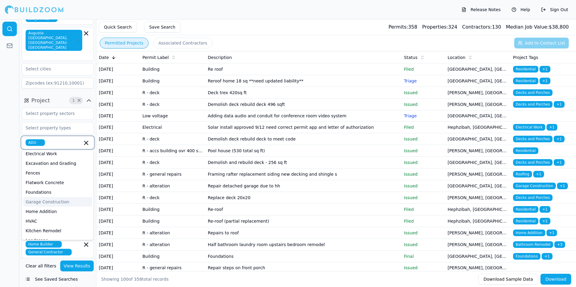
scroll to position [90, 0]
click at [48, 196] on div "Kitchen Remodel" at bounding box center [57, 201] width 69 height 10
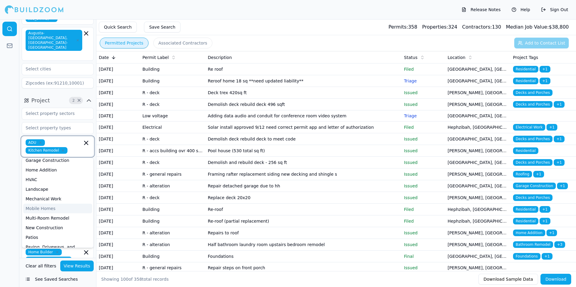
scroll to position [151, 0]
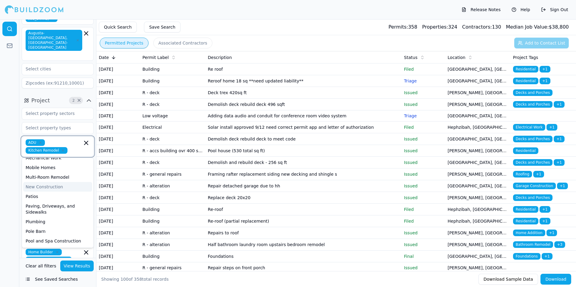
click at [47, 182] on div "New Construction" at bounding box center [57, 187] width 69 height 10
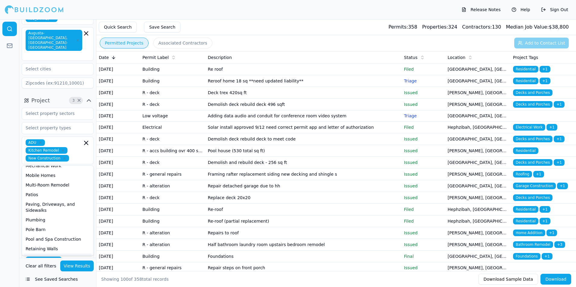
click at [74, 268] on button "View Results" at bounding box center [77, 266] width 34 height 11
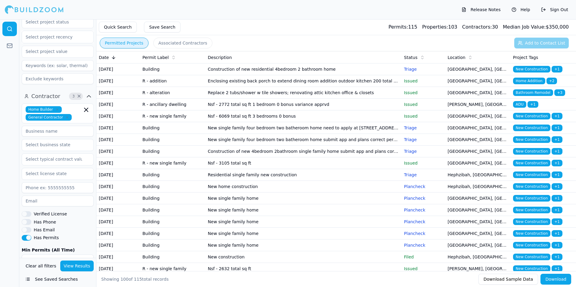
scroll to position [211, 0]
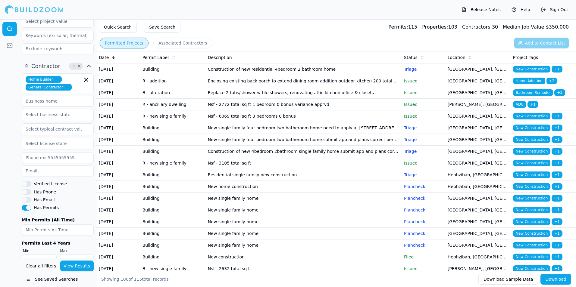
click at [28, 205] on button "Has Permits" at bounding box center [27, 207] width 10 height 5
click at [81, 269] on button "View Results" at bounding box center [77, 266] width 34 height 11
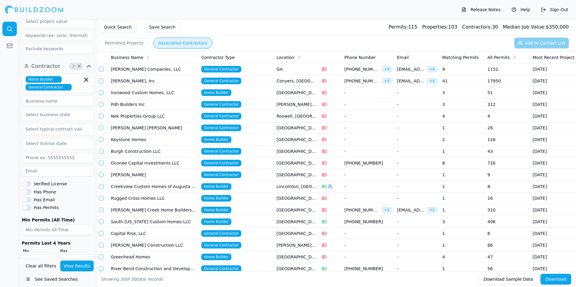
click at [177, 42] on button "Associated Contractors" at bounding box center [182, 43] width 59 height 11
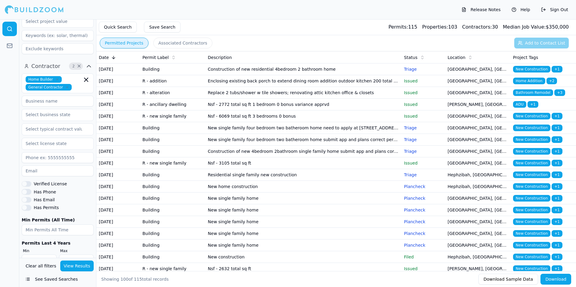
click at [125, 41] on button "Permitted Projects" at bounding box center [124, 43] width 49 height 11
